Goal: Task Accomplishment & Management: Use online tool/utility

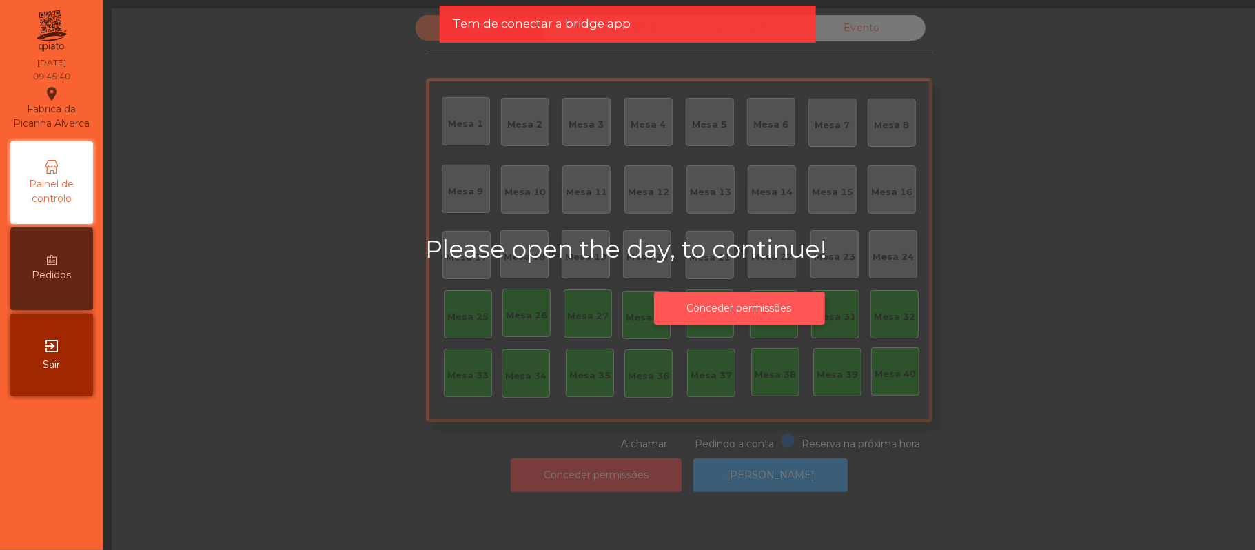
click at [748, 307] on button "Conceder permissões" at bounding box center [739, 309] width 171 height 34
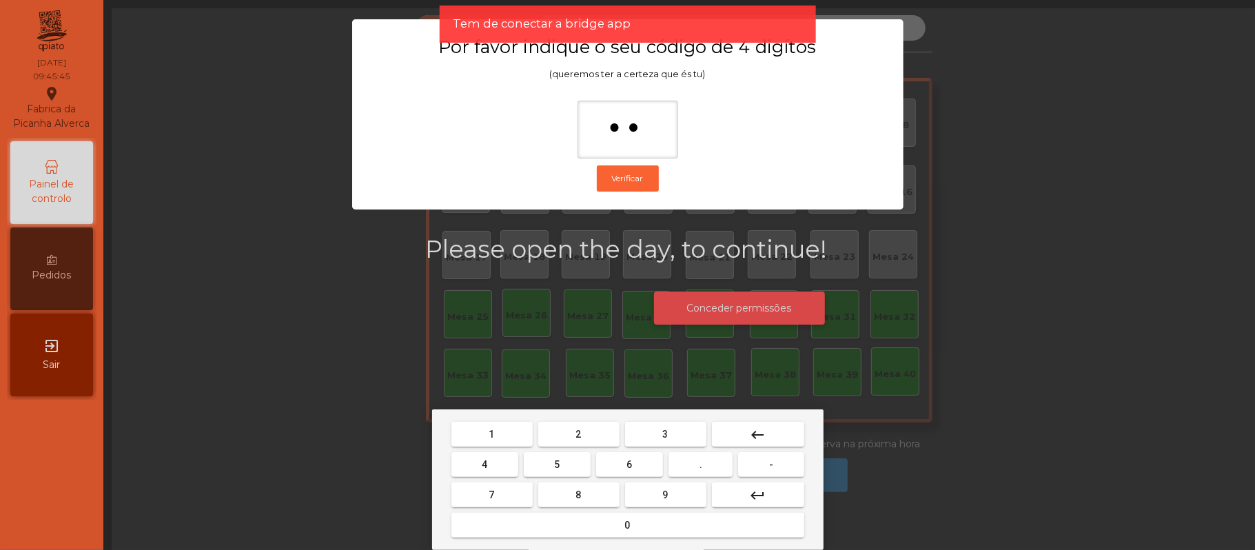
type input "*"
type input "***"
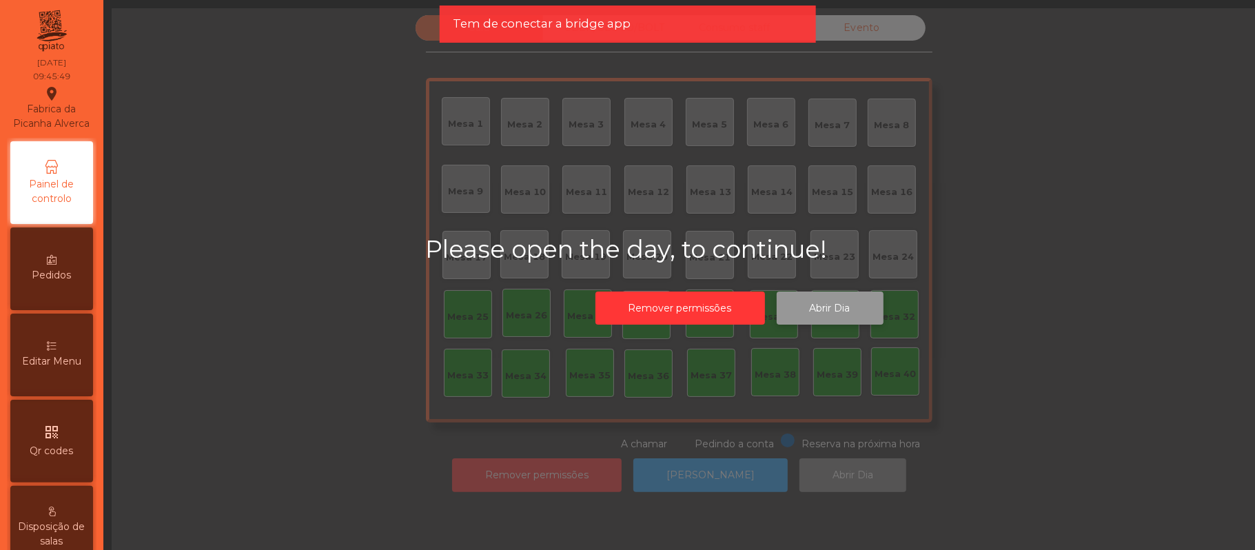
click at [836, 307] on button "Abrir Dia" at bounding box center [830, 309] width 107 height 34
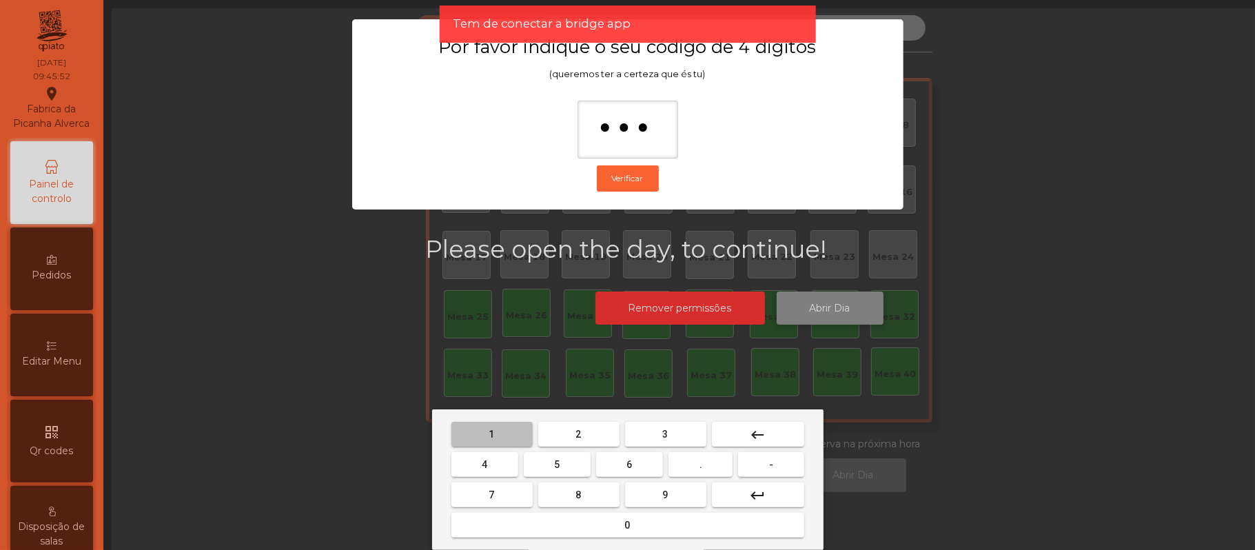
type input "****"
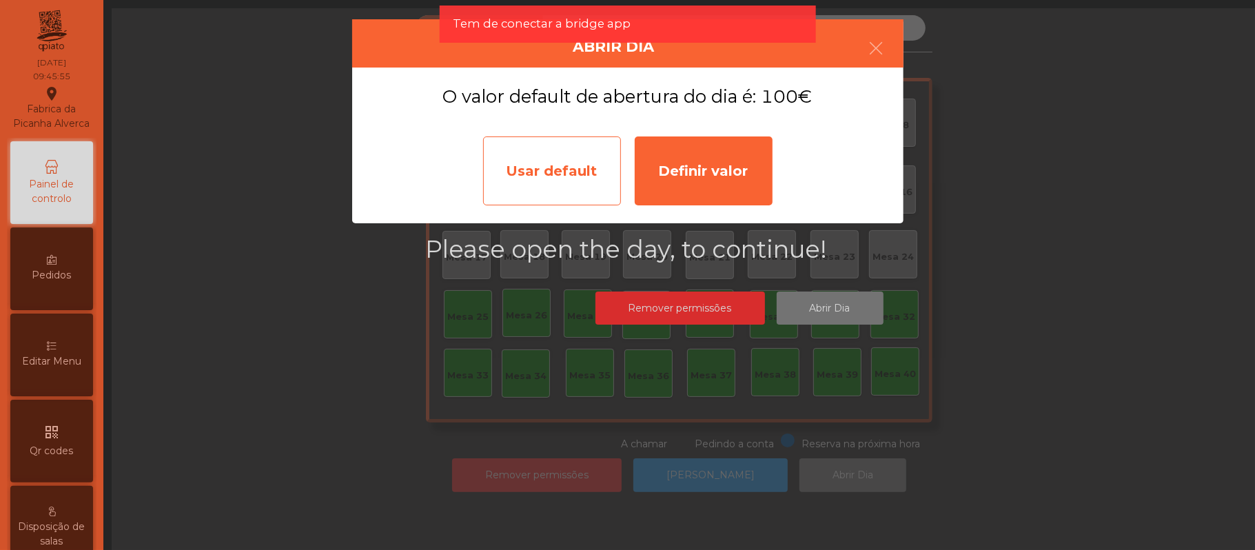
click at [562, 168] on div "Usar default" at bounding box center [552, 170] width 138 height 69
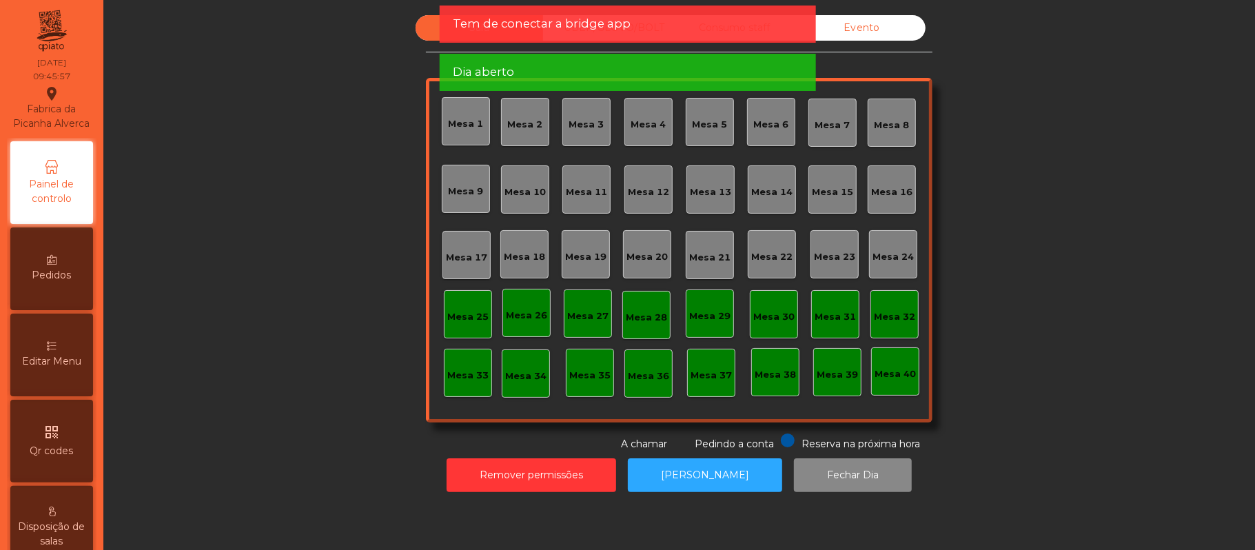
click at [1026, 183] on div "Sala UBER/GLOVO/BOLT Consumo staff Evento Mesa 1 Mesa 2 Mesa 3 Mesa 4 Mesa 5 Me…" at bounding box center [679, 233] width 1115 height 436
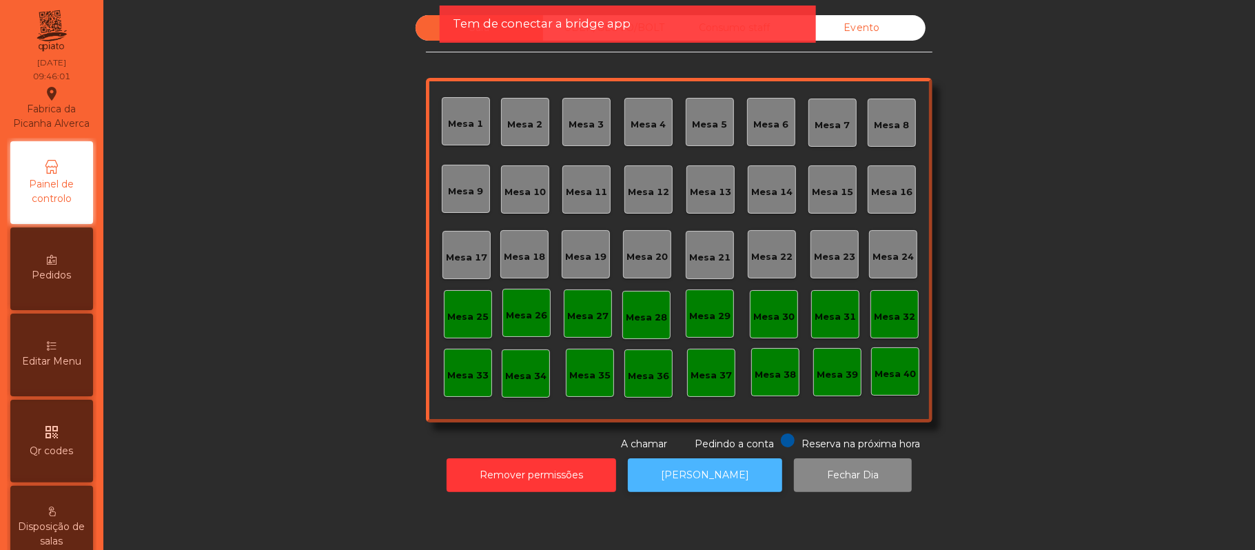
click at [690, 469] on button "[PERSON_NAME]" at bounding box center [705, 475] width 154 height 34
click at [703, 475] on button "[PERSON_NAME]" at bounding box center [705, 475] width 154 height 34
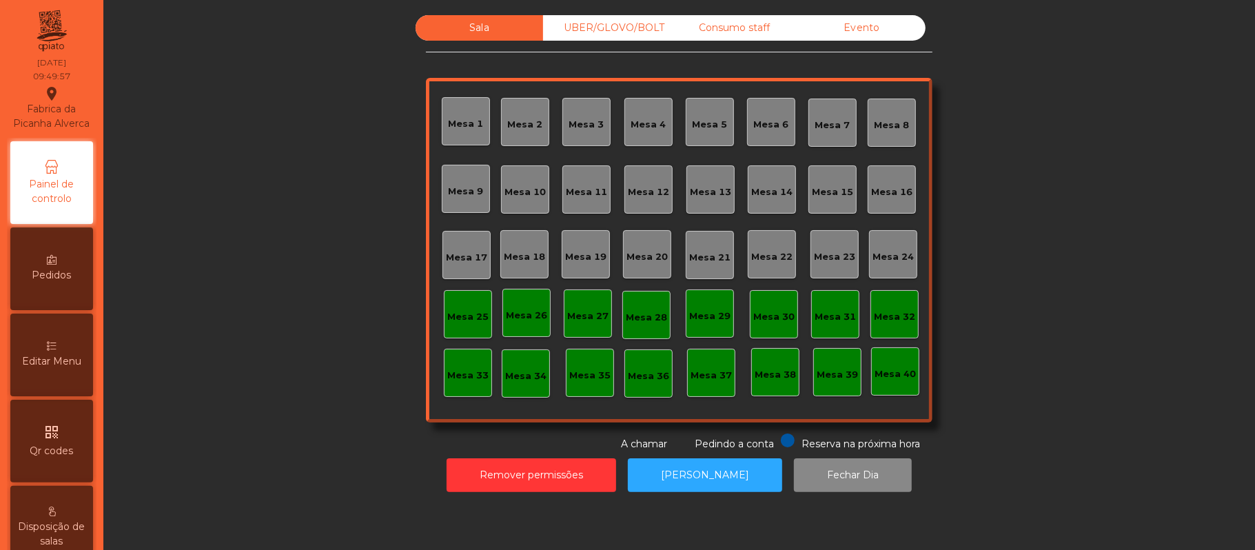
click at [1076, 222] on div "Sala UBER/GLOVO/BOLT Consumo staff Evento Mesa 1 Mesa 2 Mesa 3 Mesa 4 Mesa 5 Me…" at bounding box center [679, 233] width 1115 height 436
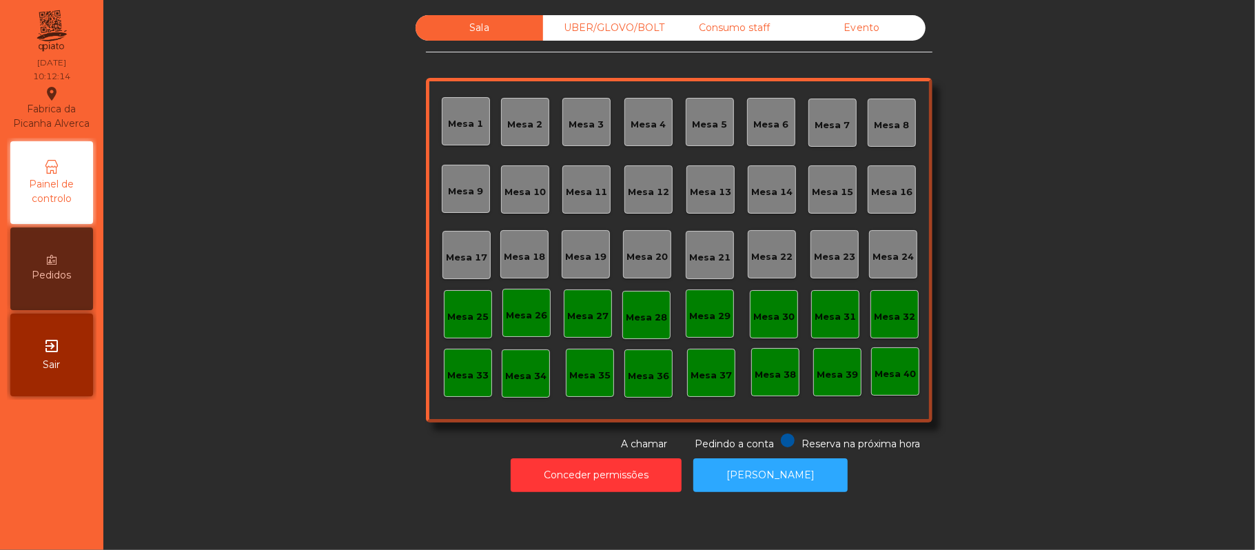
click at [822, 370] on div "Mesa 39" at bounding box center [837, 375] width 41 height 14
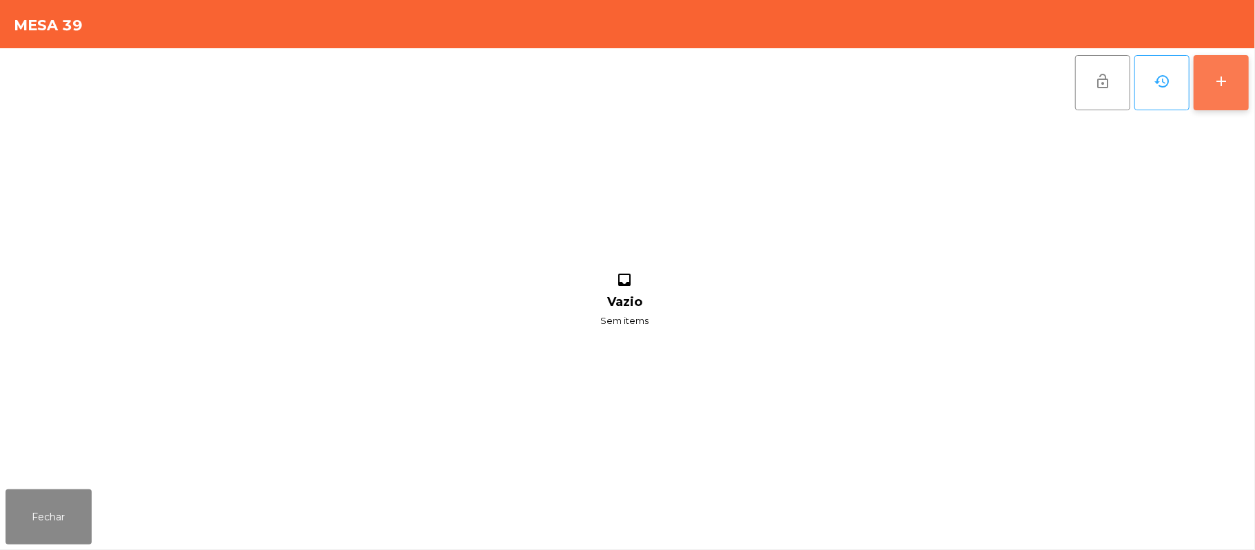
click at [1242, 94] on button "add" at bounding box center [1221, 82] width 55 height 55
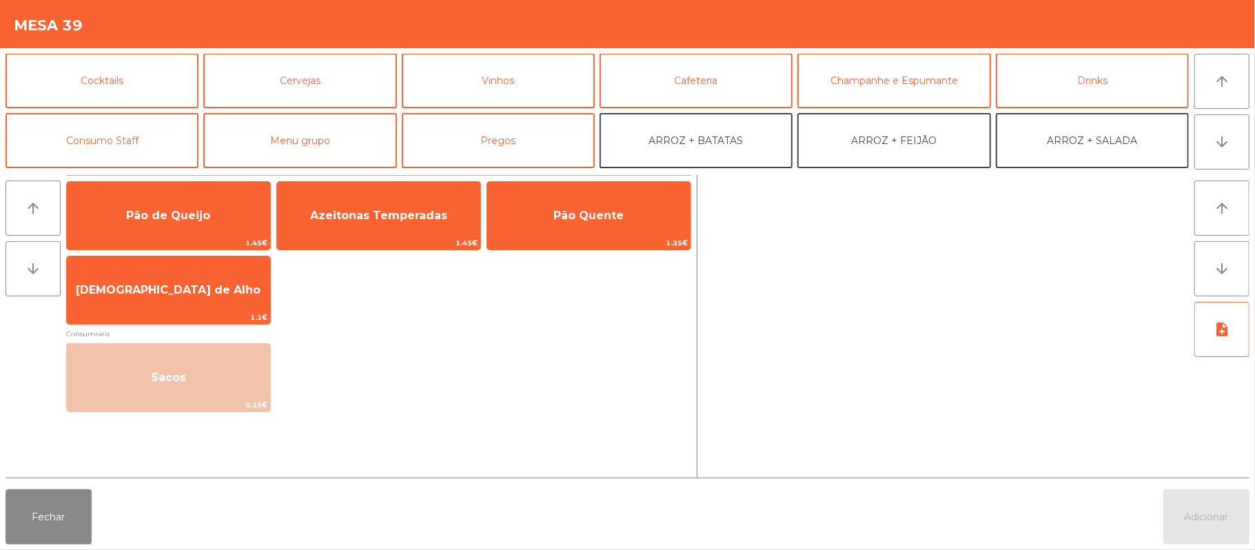
scroll to position [74, 0]
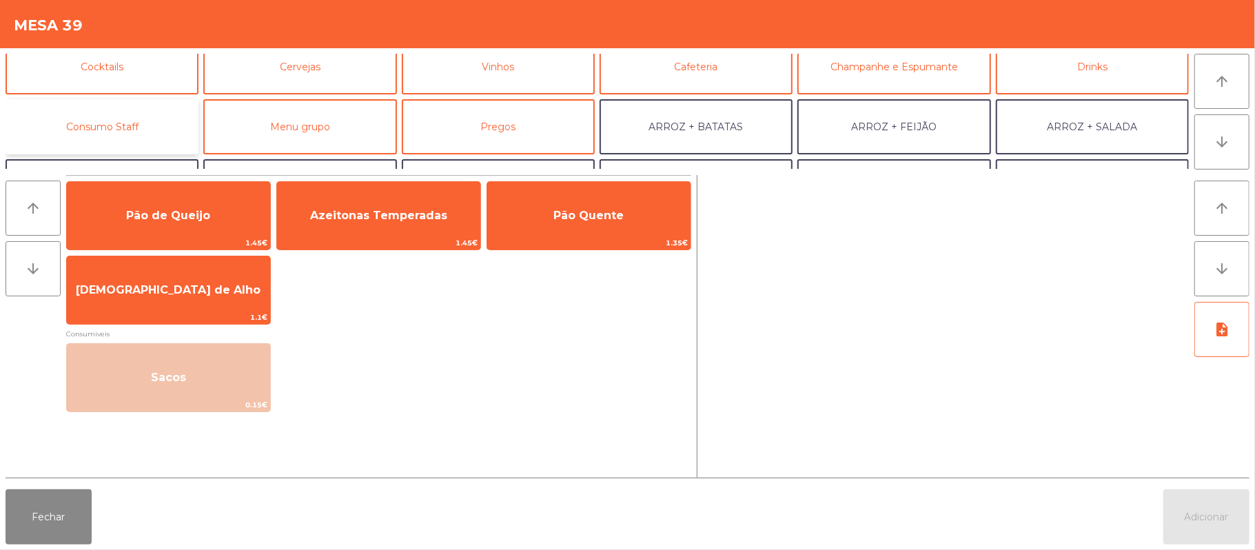
click at [152, 110] on button "Consumo Staff" at bounding box center [102, 126] width 193 height 55
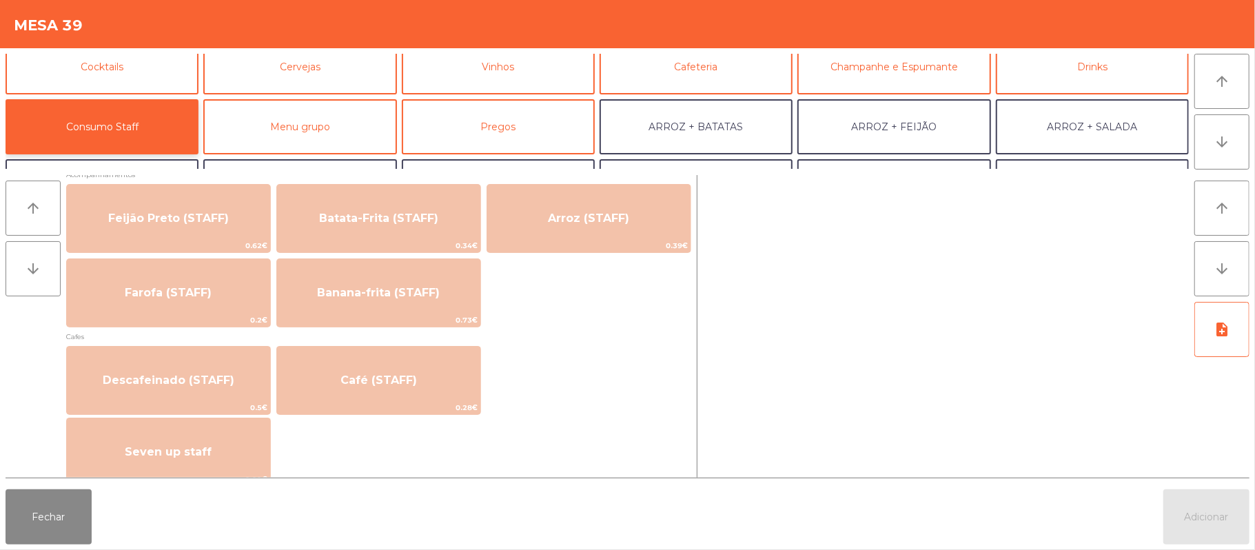
scroll to position [655, 0]
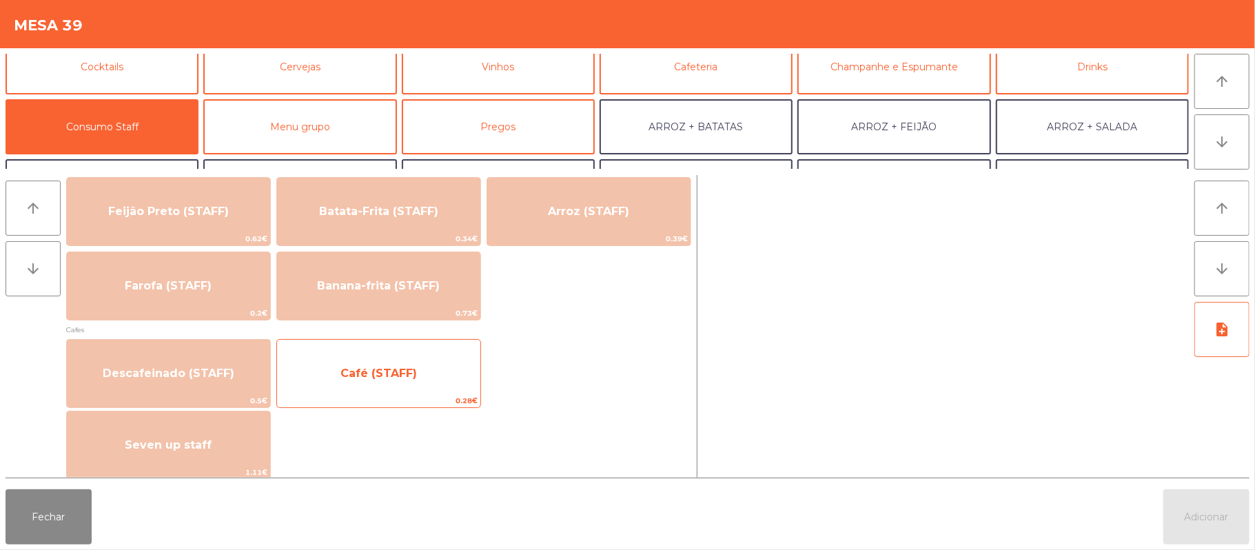
click at [423, 371] on span "Café (STAFF)" at bounding box center [378, 373] width 203 height 37
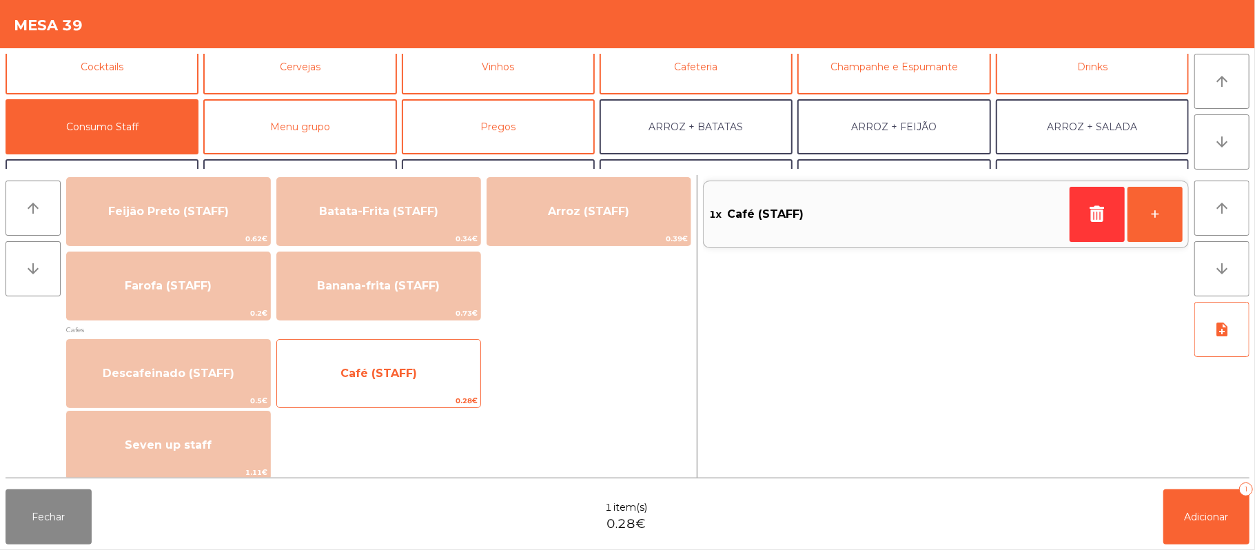
click at [425, 373] on span "Café (STAFF)" at bounding box center [378, 373] width 203 height 37
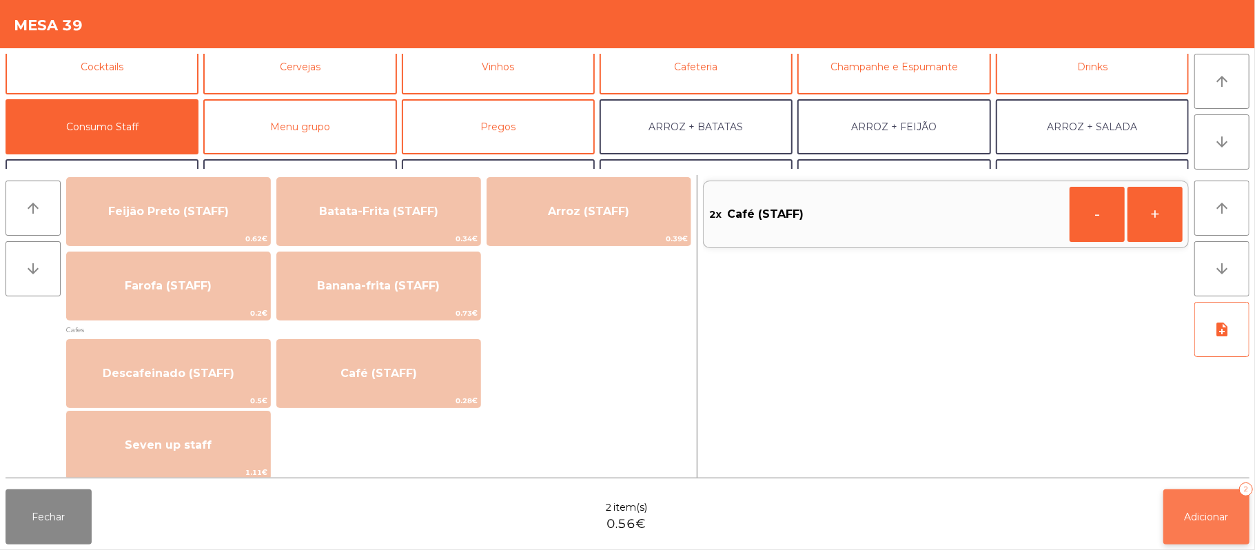
click at [1214, 511] on span "Adicionar" at bounding box center [1207, 517] width 44 height 12
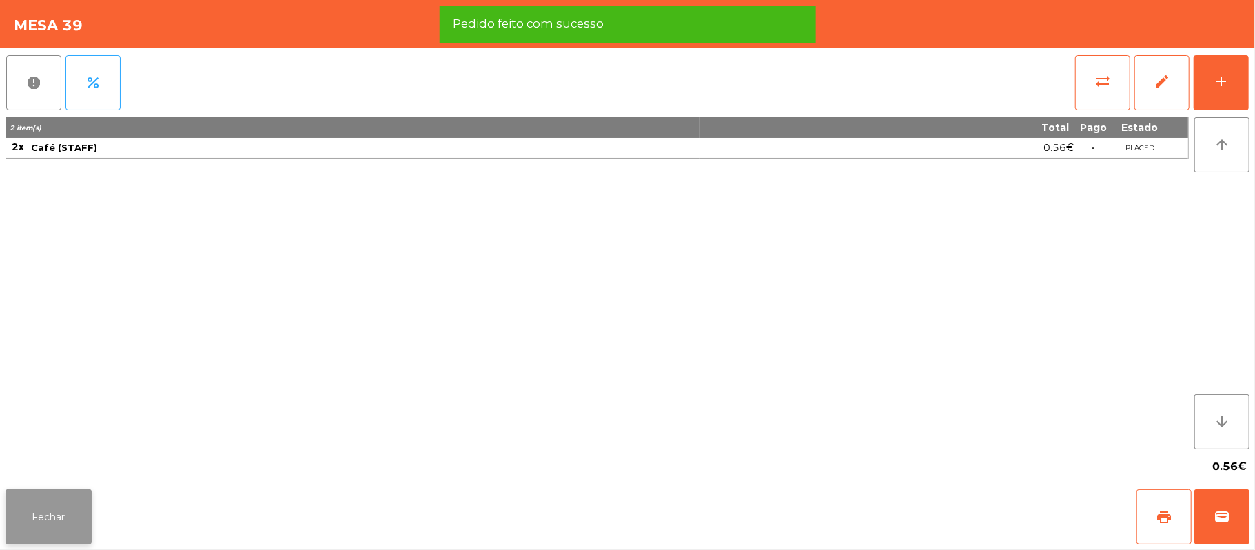
click at [29, 522] on button "Fechar" at bounding box center [49, 516] width 86 height 55
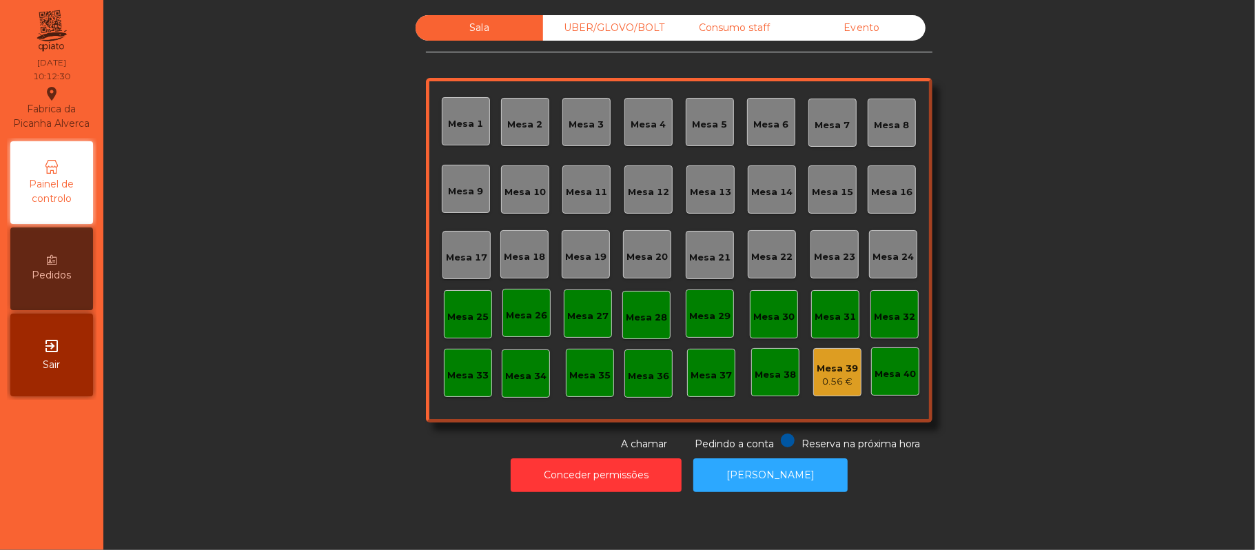
click at [845, 368] on div "Mesa 39" at bounding box center [837, 369] width 41 height 14
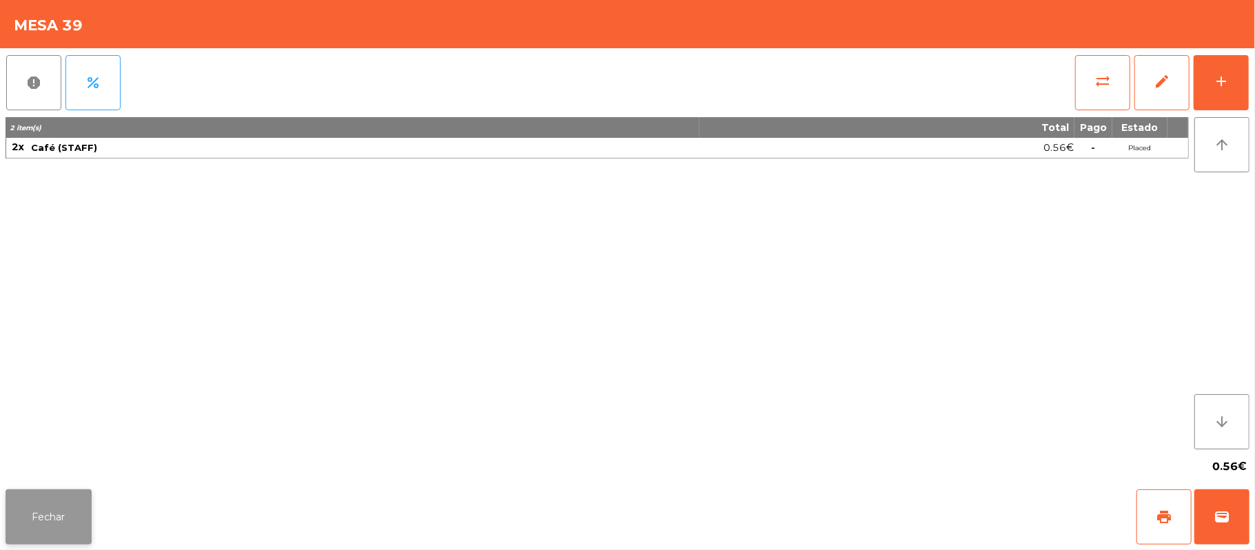
click at [85, 514] on button "Fechar" at bounding box center [49, 516] width 86 height 55
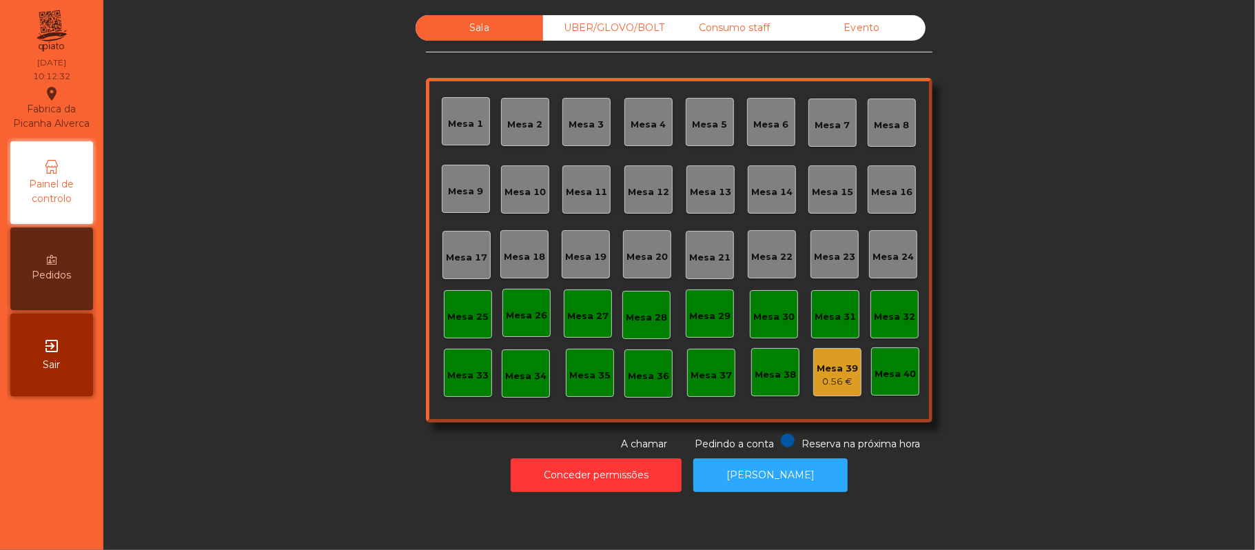
click at [717, 382] on div "Mesa 37" at bounding box center [711, 373] width 48 height 48
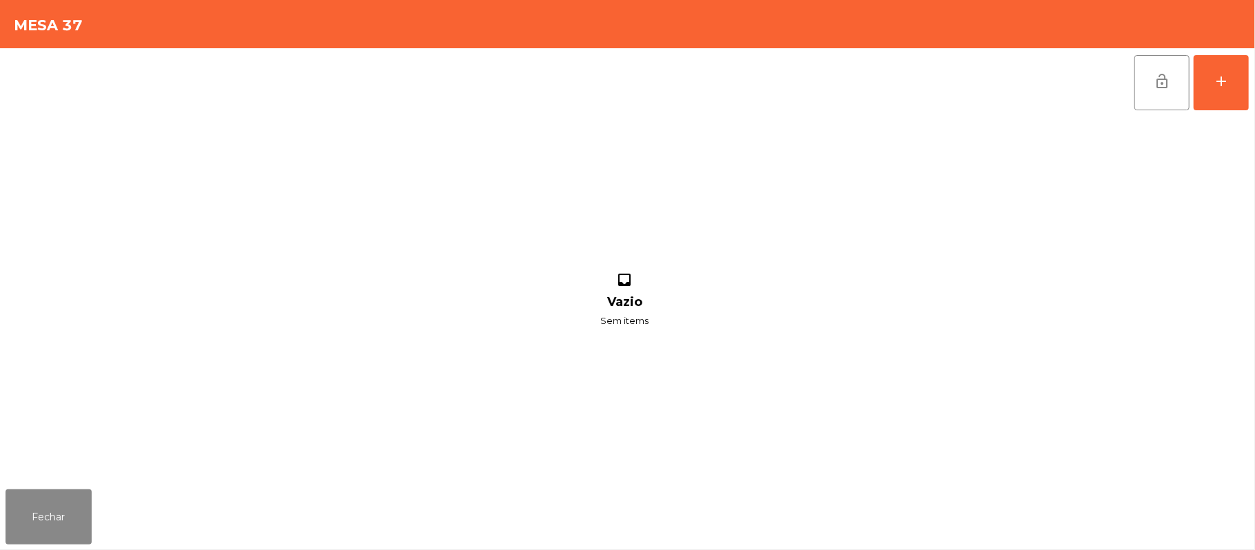
click at [1252, 86] on div "lock_open add inbox Vazio Sem items" at bounding box center [627, 266] width 1255 height 436
click at [1242, 89] on button "add" at bounding box center [1221, 82] width 55 height 55
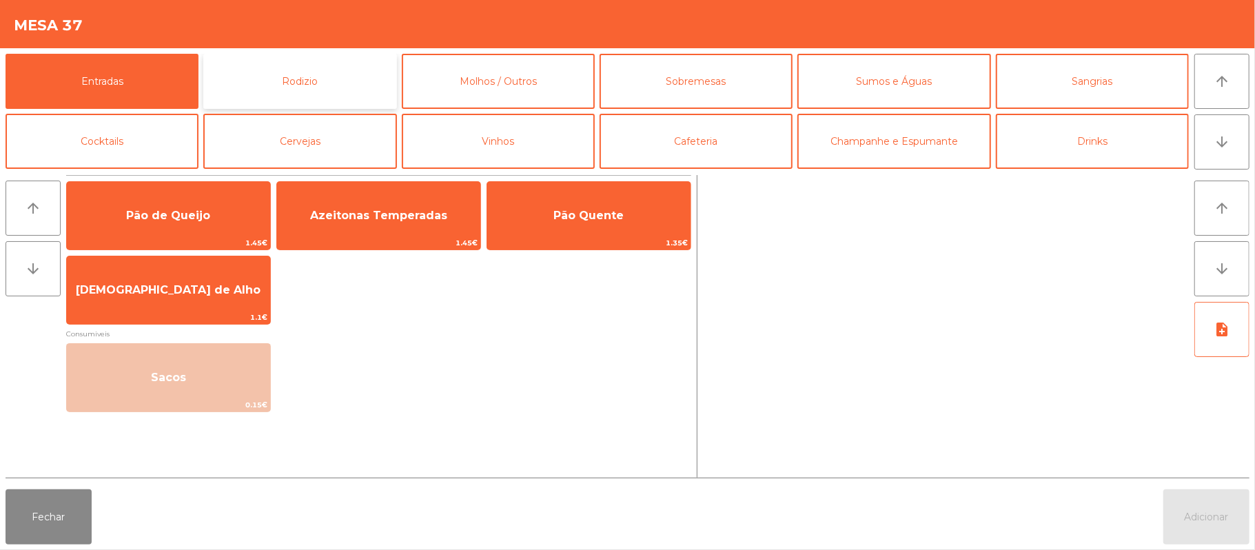
click at [376, 80] on button "Rodizio" at bounding box center [299, 81] width 193 height 55
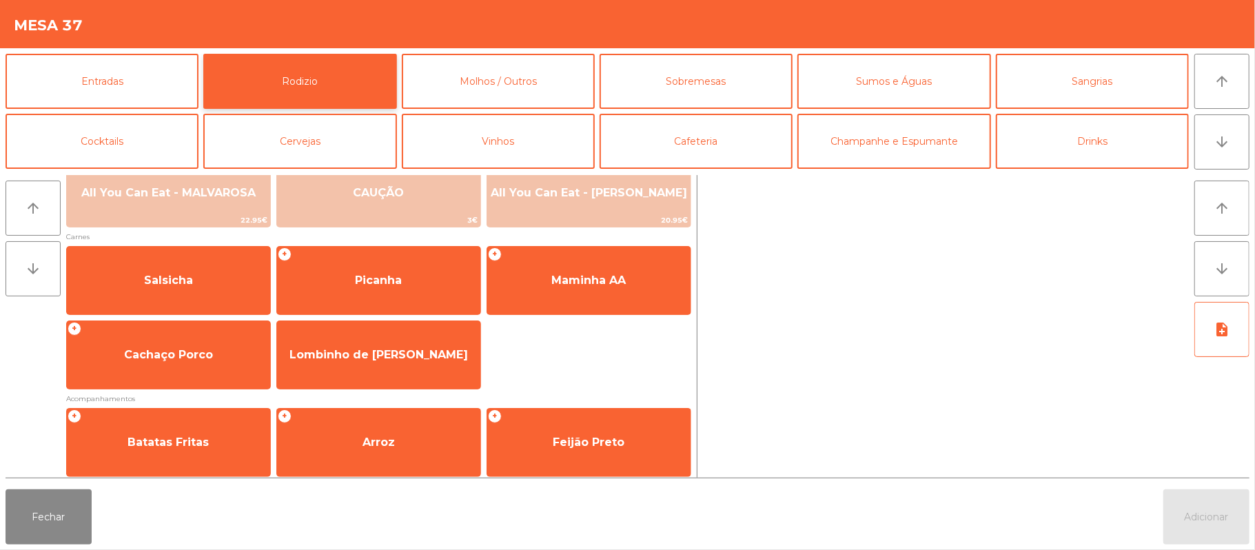
scroll to position [176, 0]
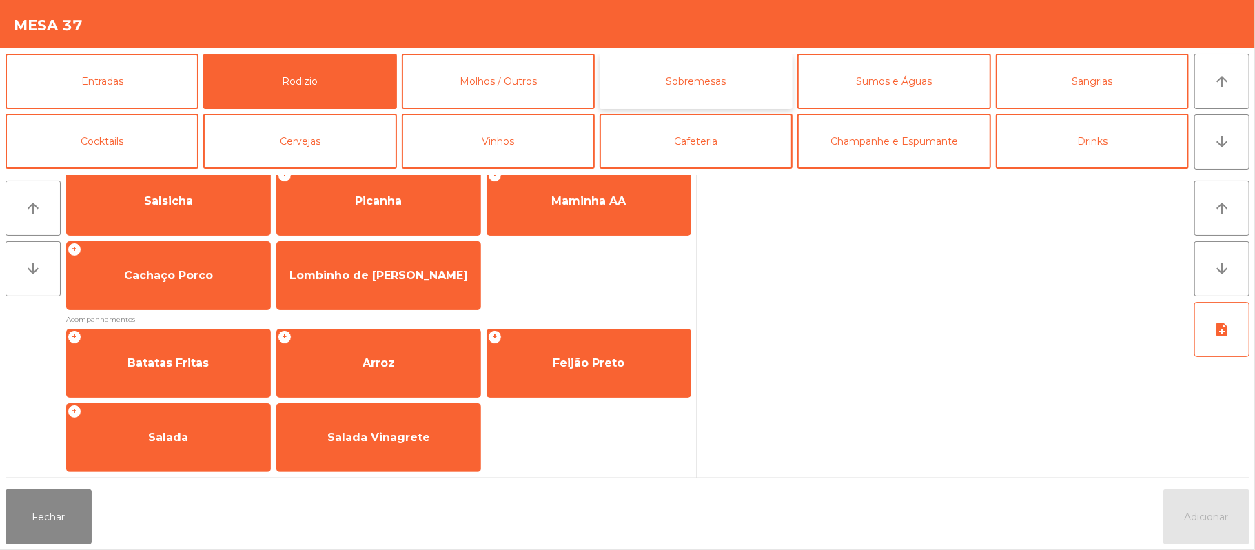
click at [747, 72] on button "Sobremesas" at bounding box center [696, 81] width 193 height 55
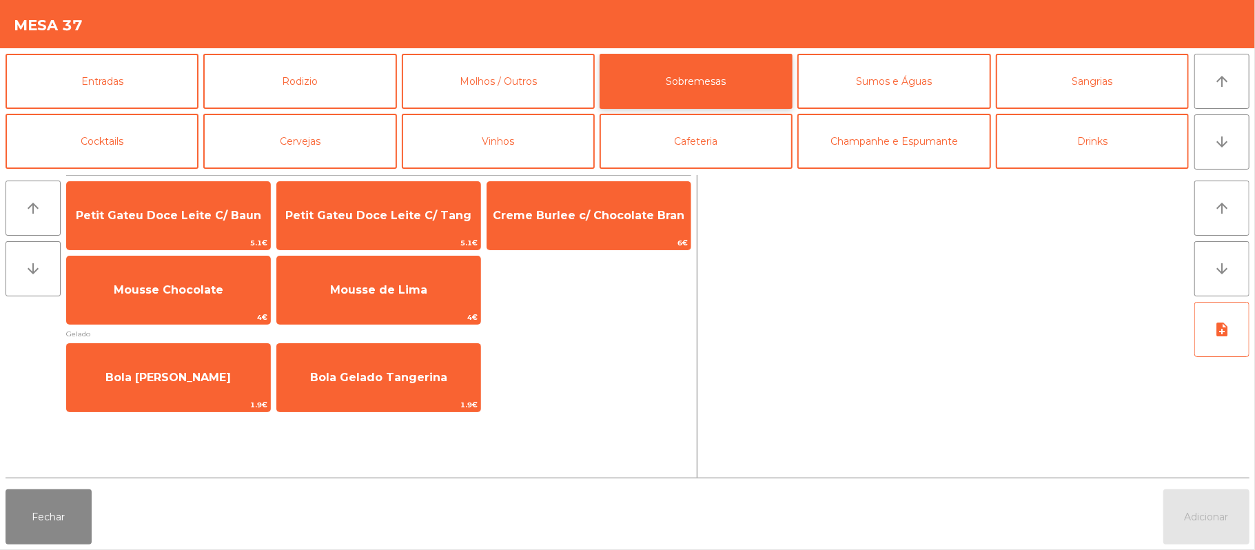
scroll to position [0, 0]
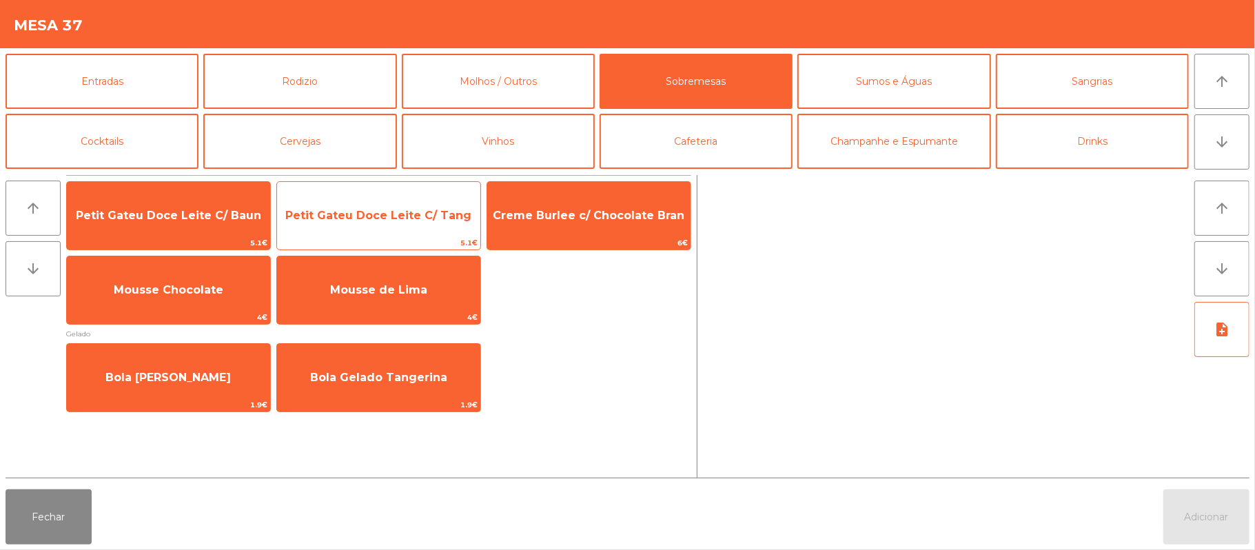
click at [387, 183] on div "Petit Gateu Doce Leite C/ Tang 5.1€" at bounding box center [378, 215] width 205 height 69
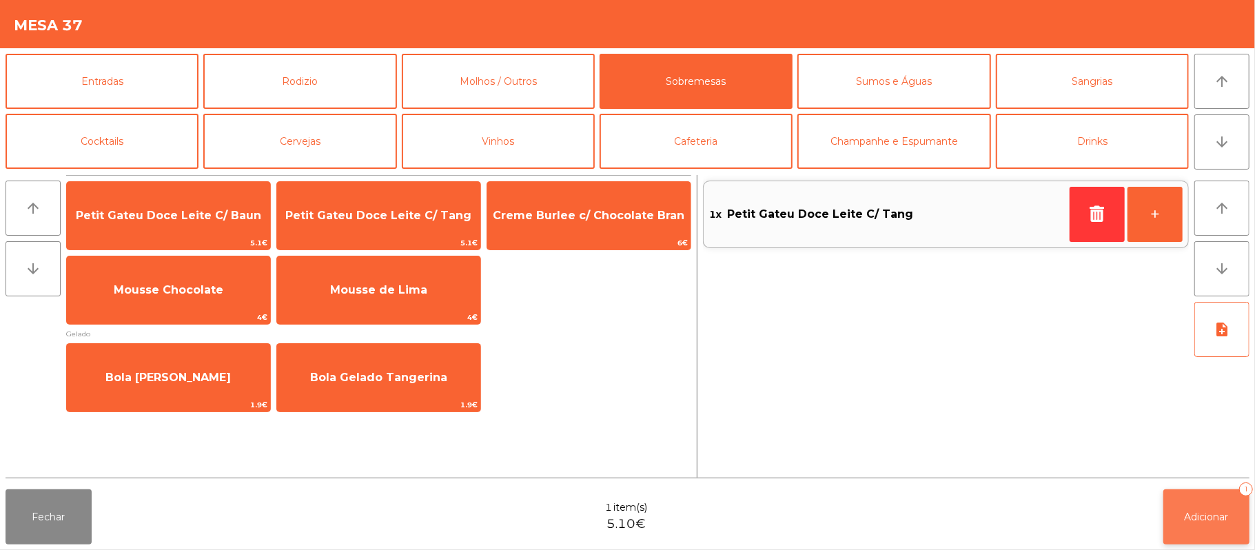
click at [1183, 498] on button "Adicionar 1" at bounding box center [1207, 516] width 86 height 55
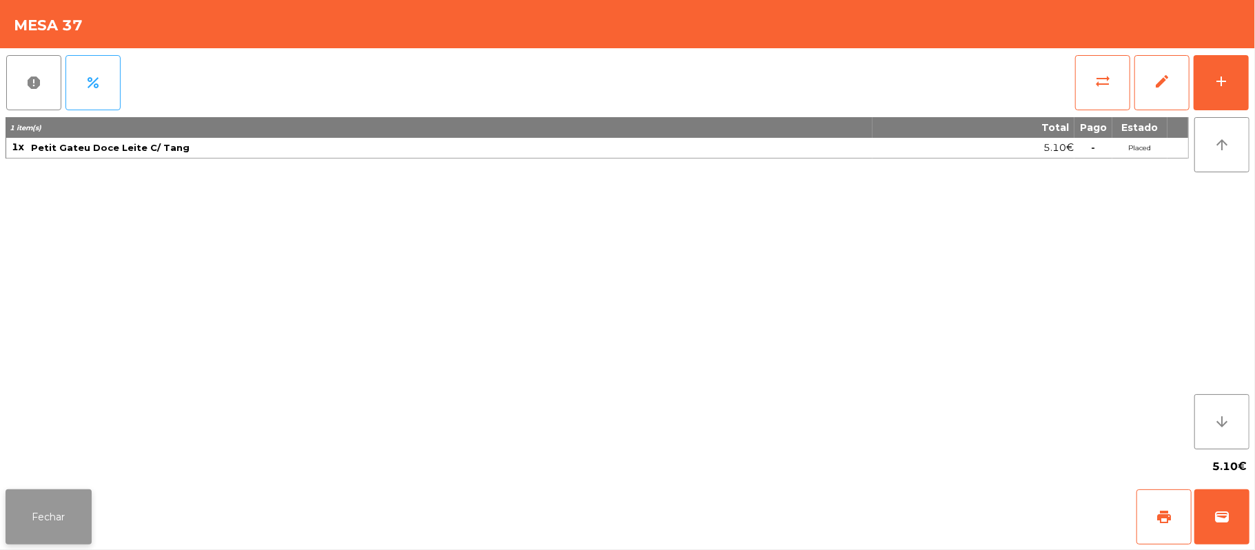
click at [84, 502] on button "Fechar" at bounding box center [49, 516] width 86 height 55
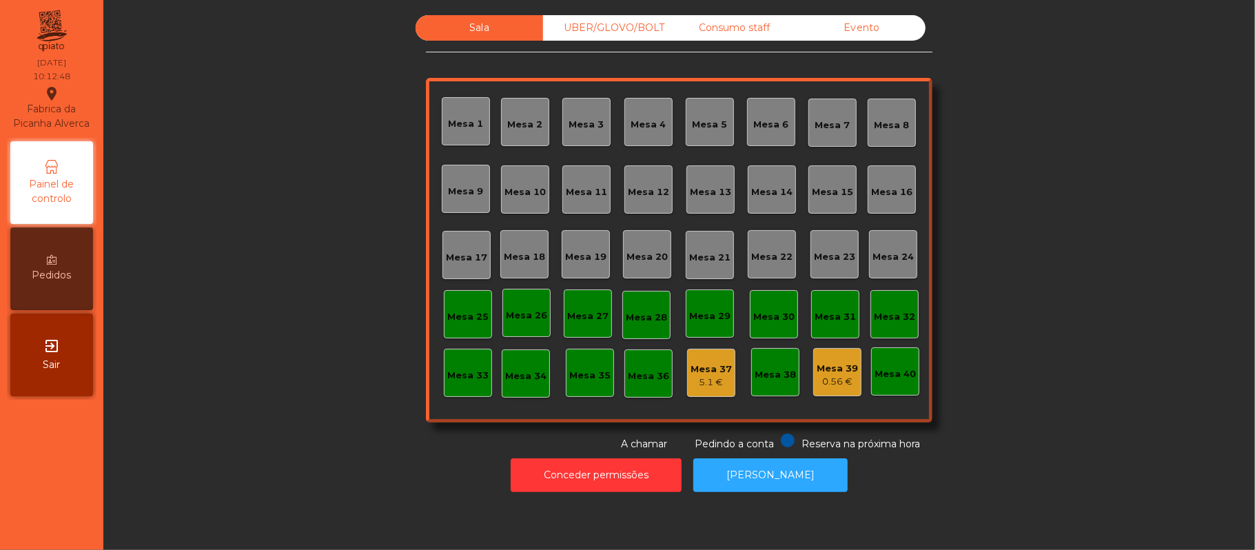
click at [277, 376] on div "Sala UBER/GLOVO/BOLT Consumo staff Evento [GEOGRAPHIC_DATA] 2 [GEOGRAPHIC_DATA]…" at bounding box center [679, 233] width 1115 height 436
click at [1059, 103] on div "Sala UBER/GLOVO/BOLT Consumo staff Evento [GEOGRAPHIC_DATA] 2 [GEOGRAPHIC_DATA]…" at bounding box center [679, 233] width 1115 height 436
